Goal: Navigation & Orientation: Go to known website

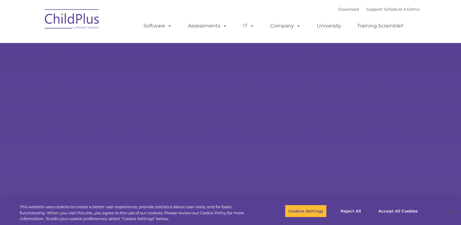
select select "MEDIUM"
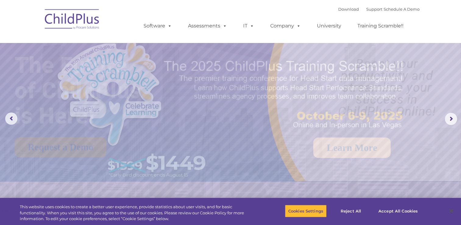
click at [89, 24] on img at bounding box center [72, 20] width 61 height 30
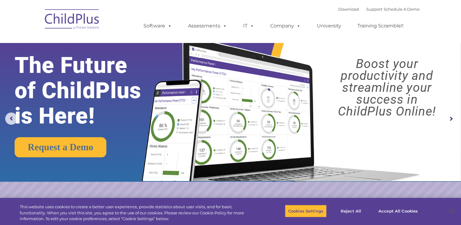
click at [89, 24] on img at bounding box center [72, 20] width 61 height 30
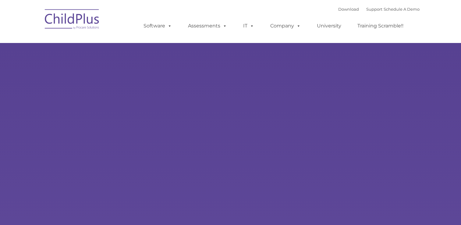
type input ""
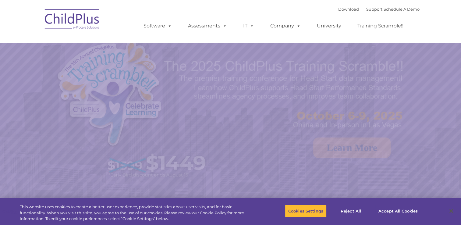
select select "MEDIUM"
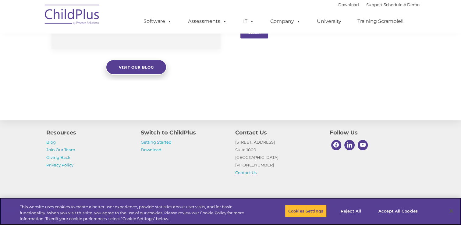
scroll to position [687, 0]
